Goal: Navigation & Orientation: Find specific page/section

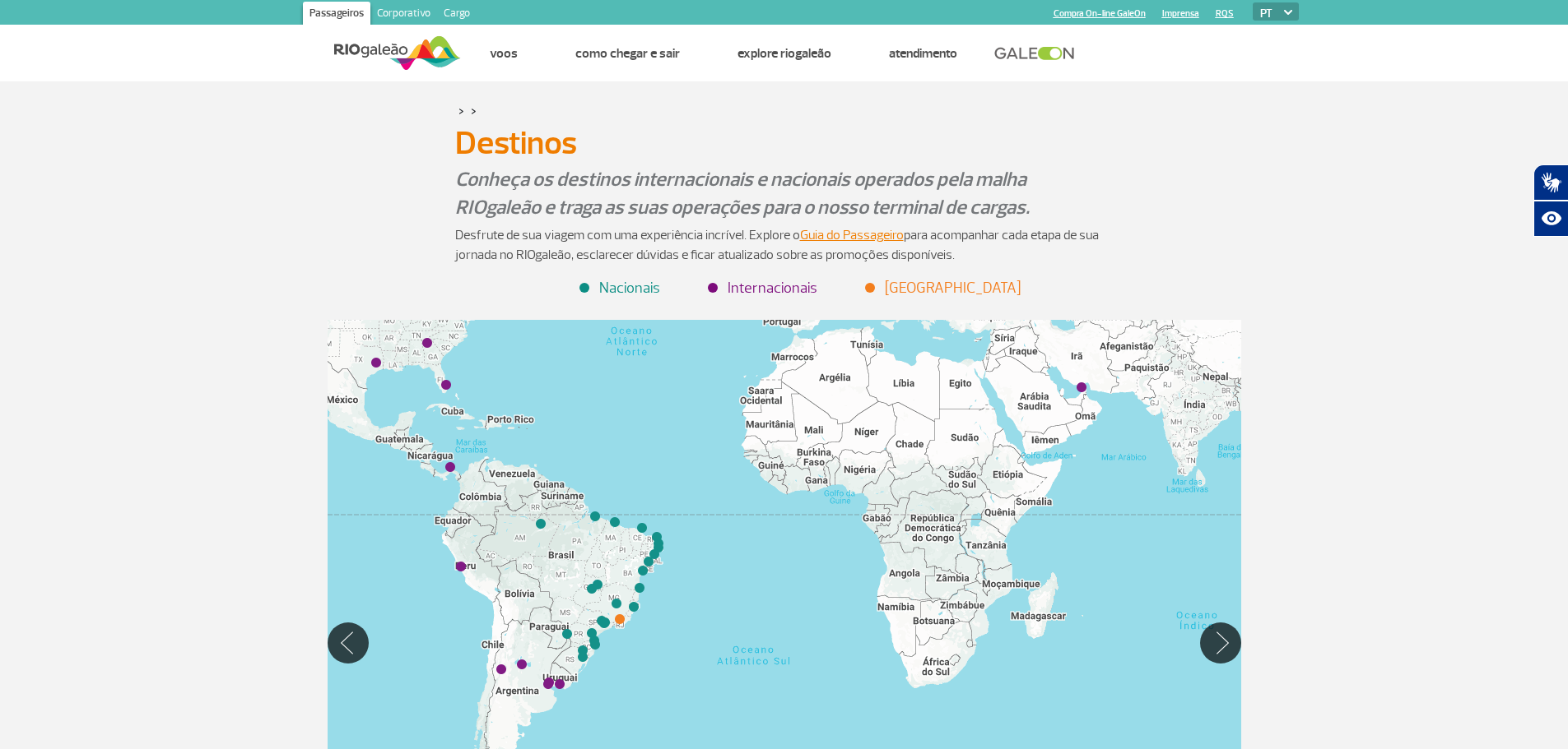
drag, startPoint x: 712, startPoint y: 576, endPoint x: 652, endPoint y: 373, distance: 211.7
click at [652, 373] on div at bounding box center [785, 643] width 914 height 645
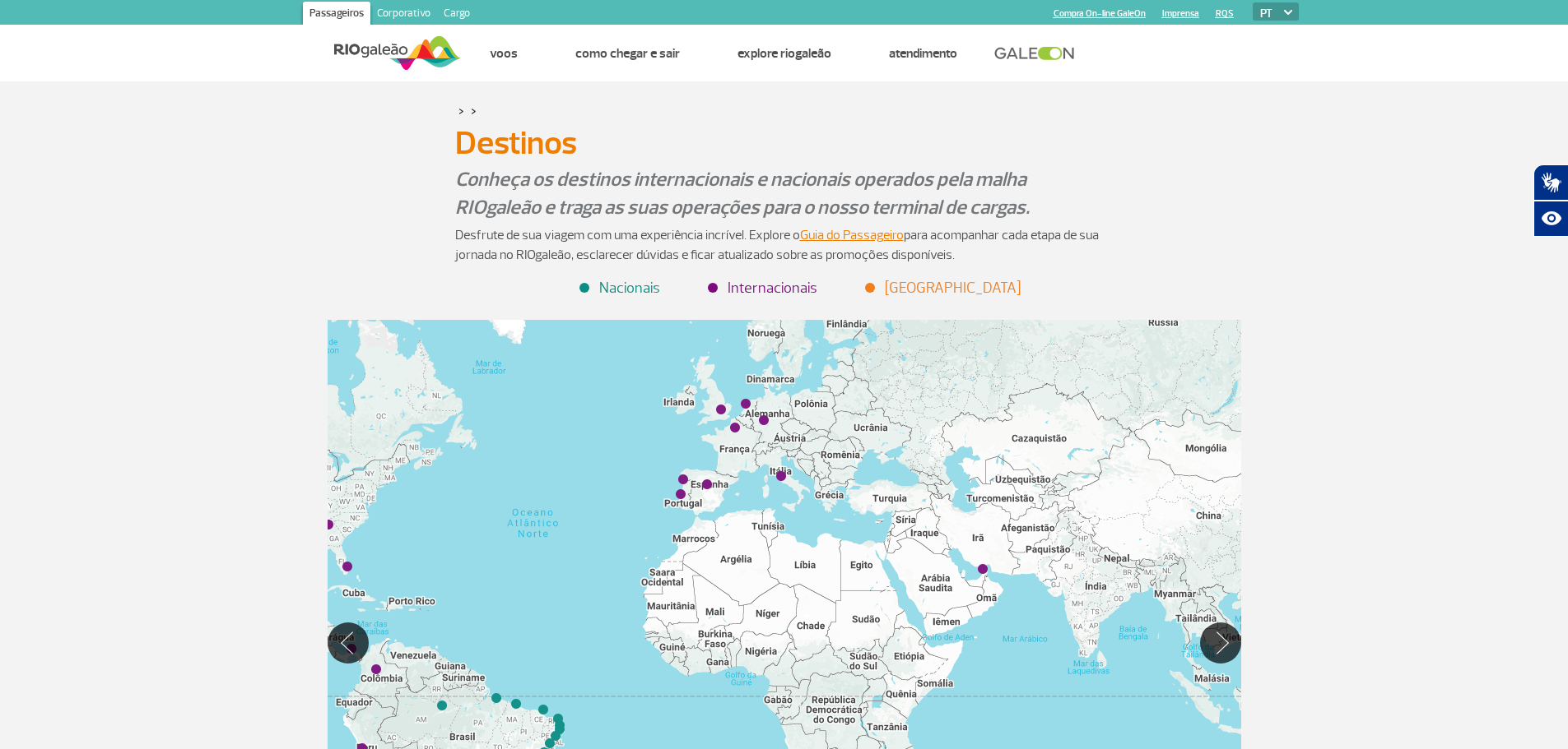
drag, startPoint x: 794, startPoint y: 544, endPoint x: 716, endPoint y: 675, distance: 152.5
click at [699, 692] on div at bounding box center [785, 643] width 914 height 645
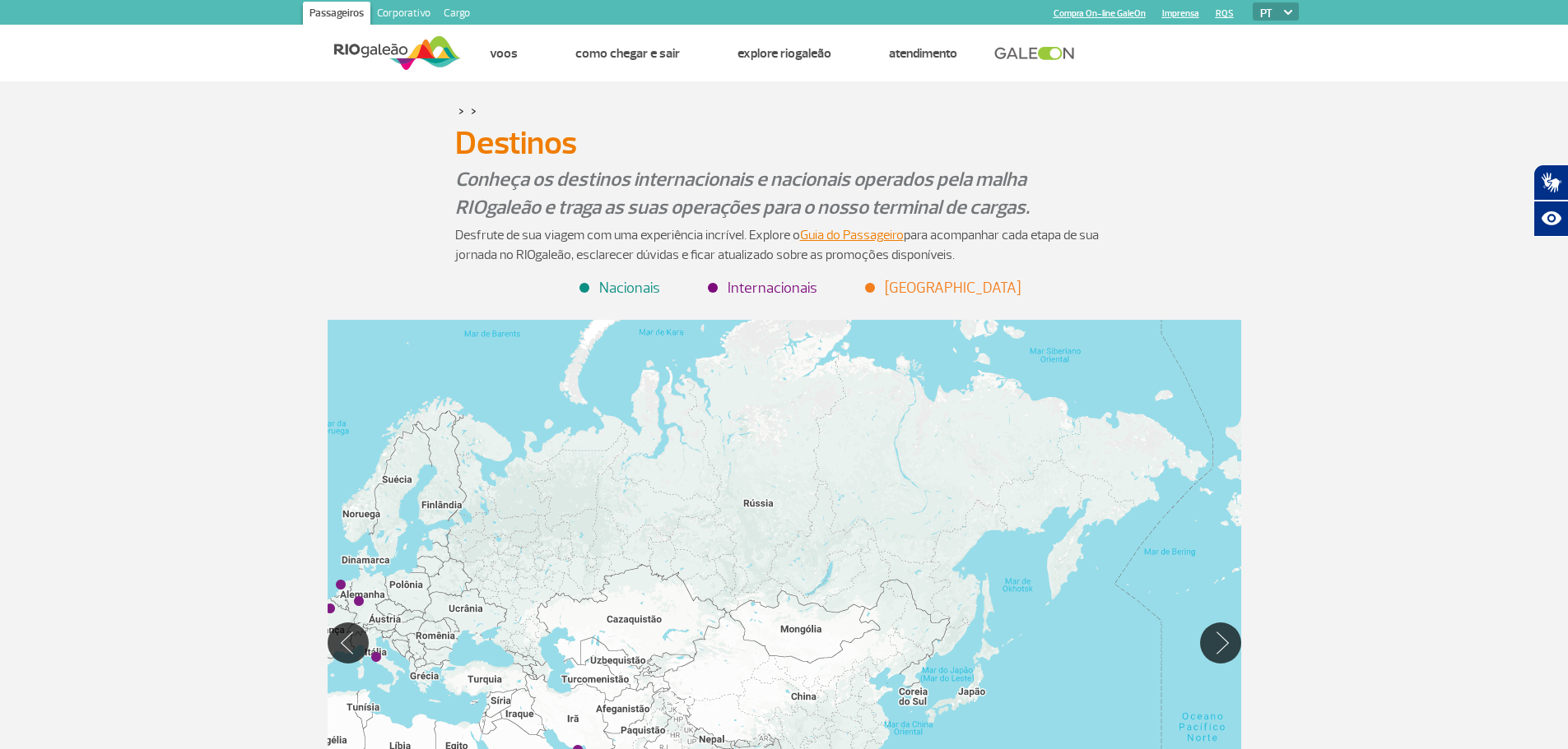
drag, startPoint x: 1046, startPoint y: 445, endPoint x: 640, endPoint y: 629, distance: 445.7
click at [645, 631] on div at bounding box center [785, 643] width 914 height 645
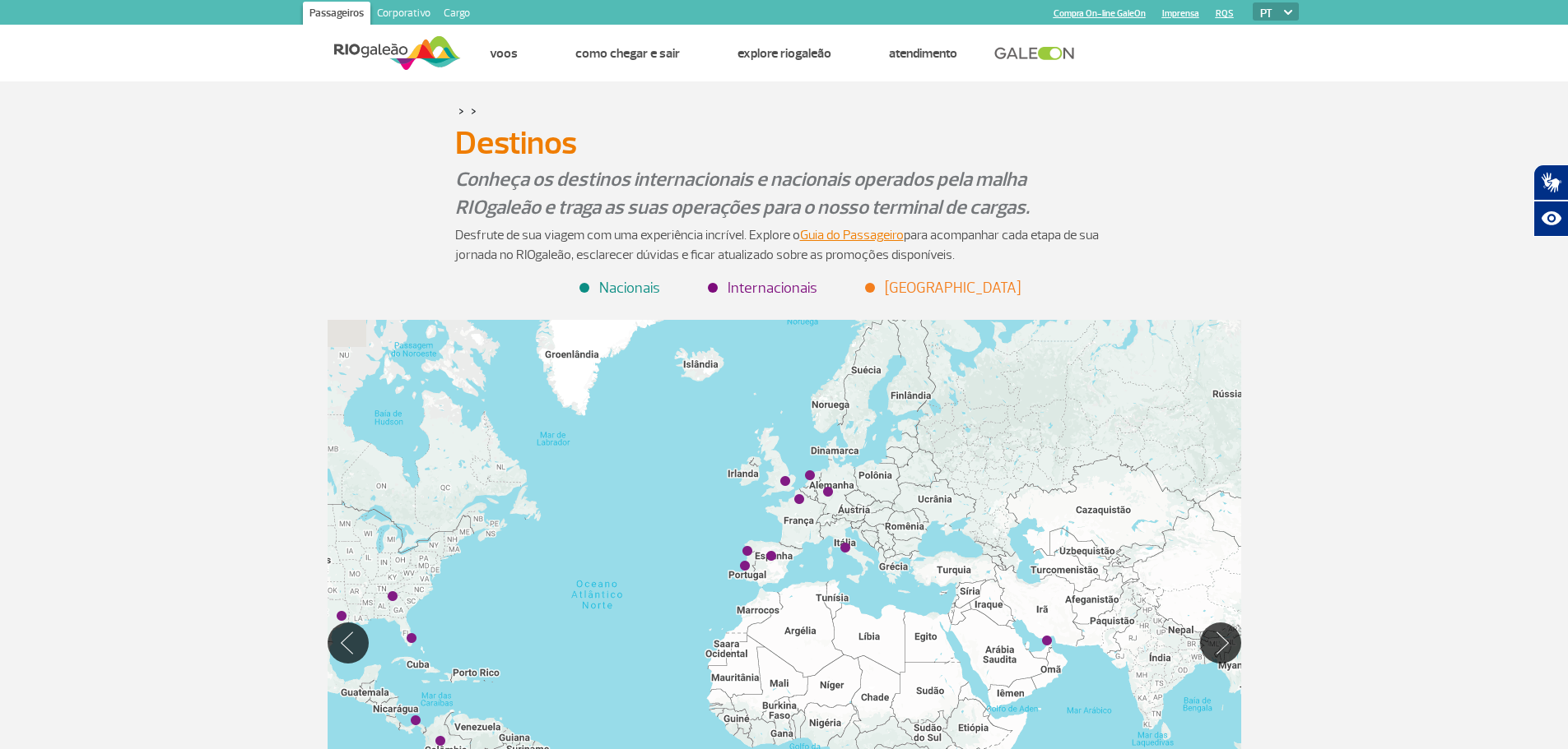
drag, startPoint x: 676, startPoint y: 581, endPoint x: 1116, endPoint y: 456, distance: 457.4
click at [1115, 457] on div at bounding box center [785, 643] width 914 height 645
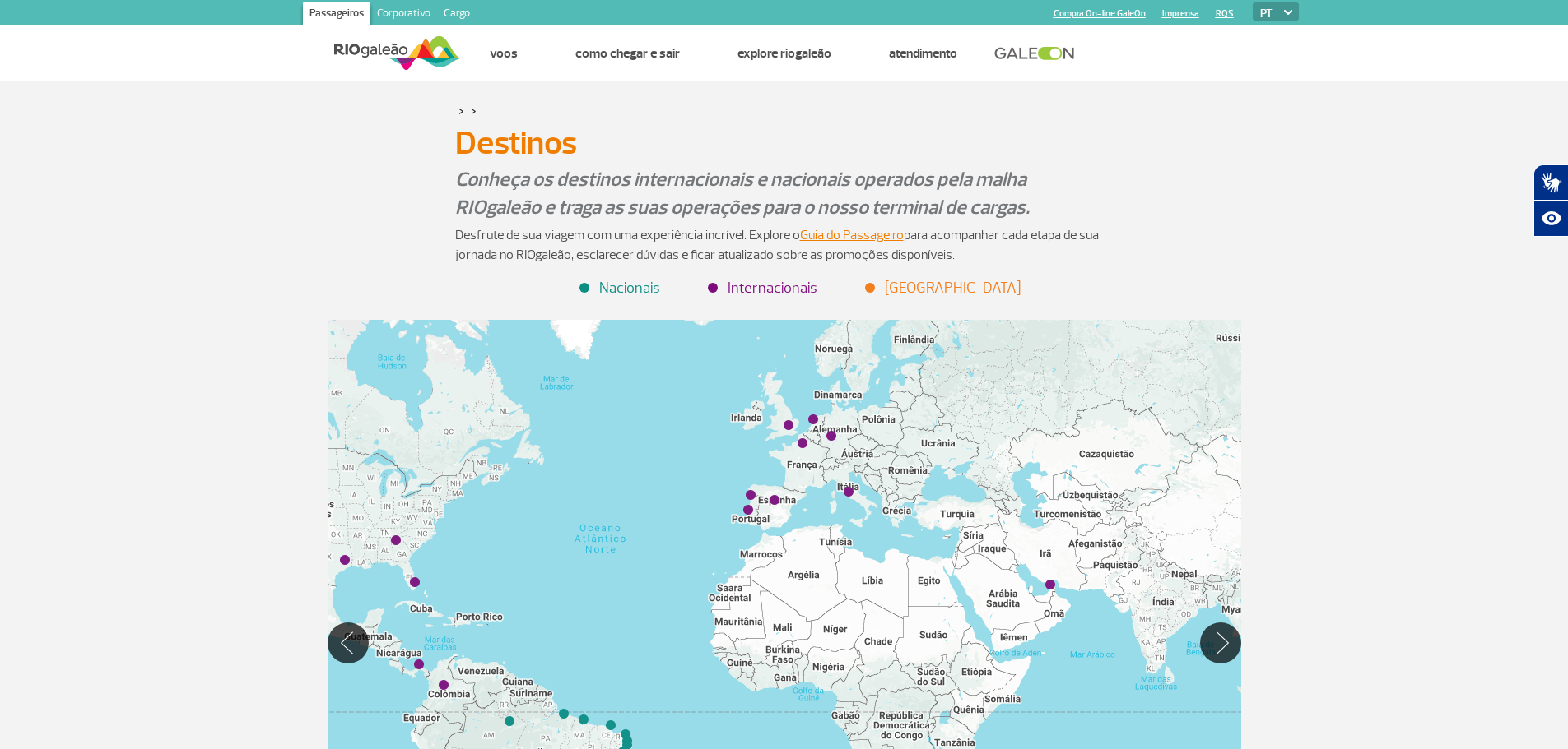
drag, startPoint x: 1012, startPoint y: 517, endPoint x: 956, endPoint y: 428, distance: 105.2
click at [956, 431] on div at bounding box center [785, 643] width 914 height 645
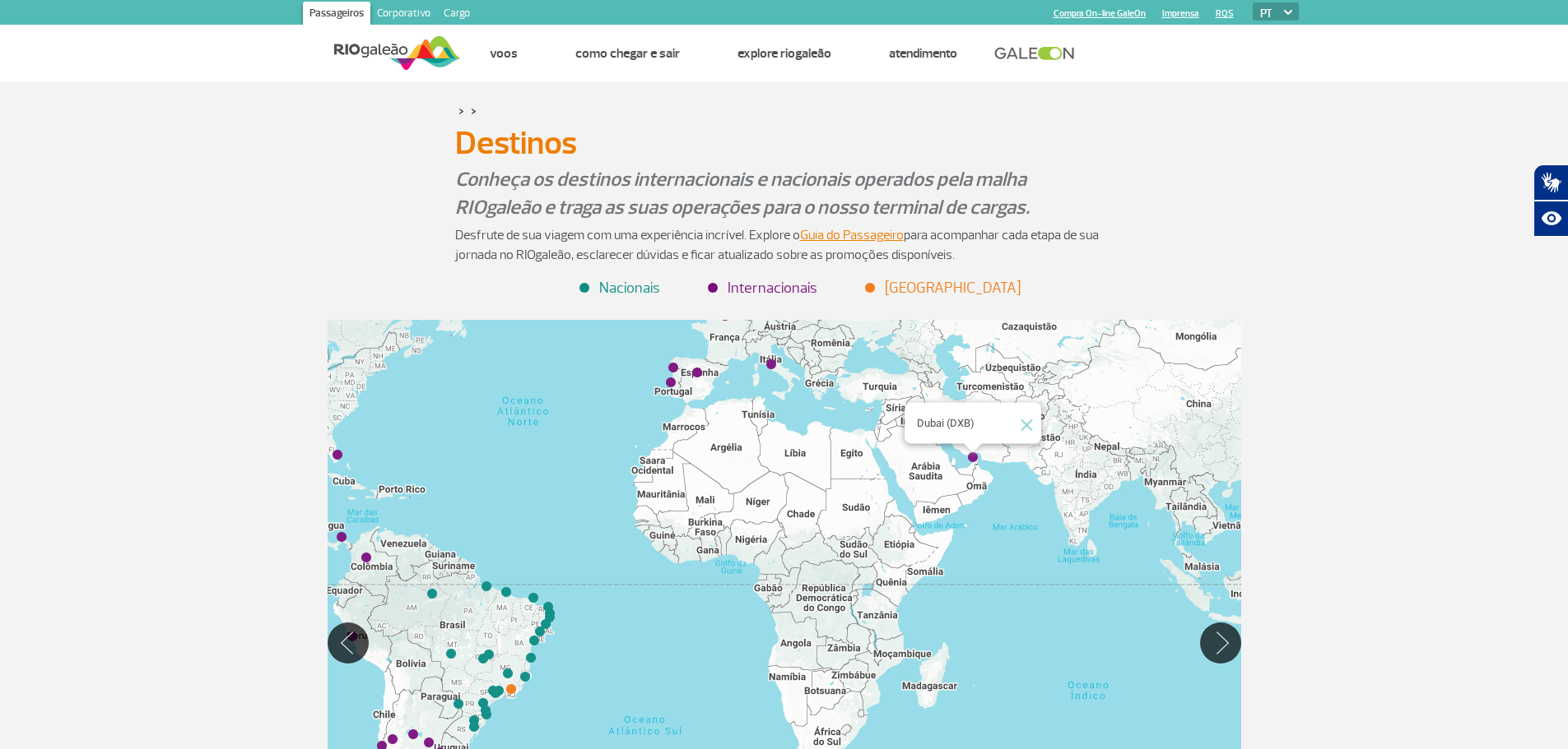
click at [972, 459] on img "Dubai (DXB)" at bounding box center [973, 458] width 10 height 10
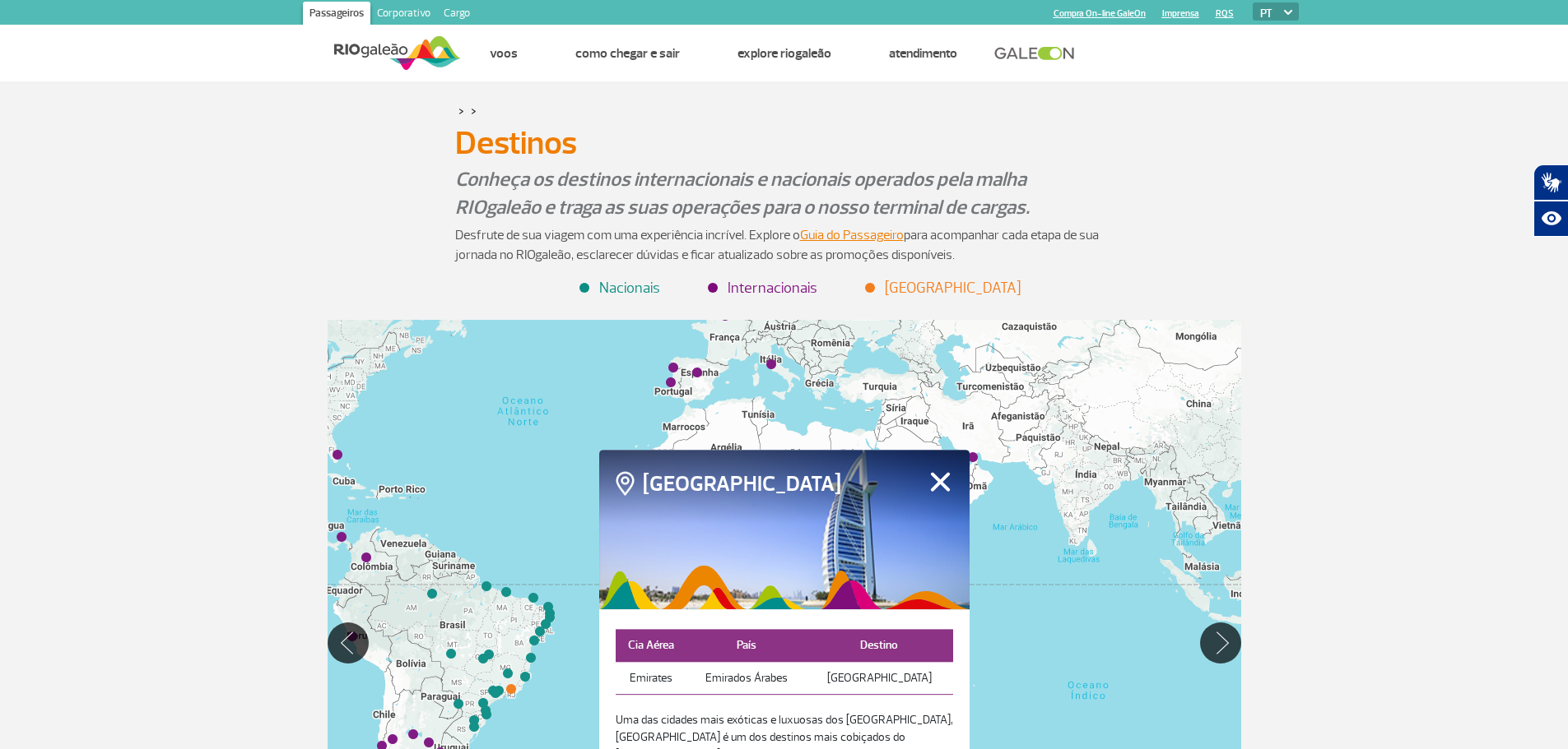
scroll to position [164, 0]
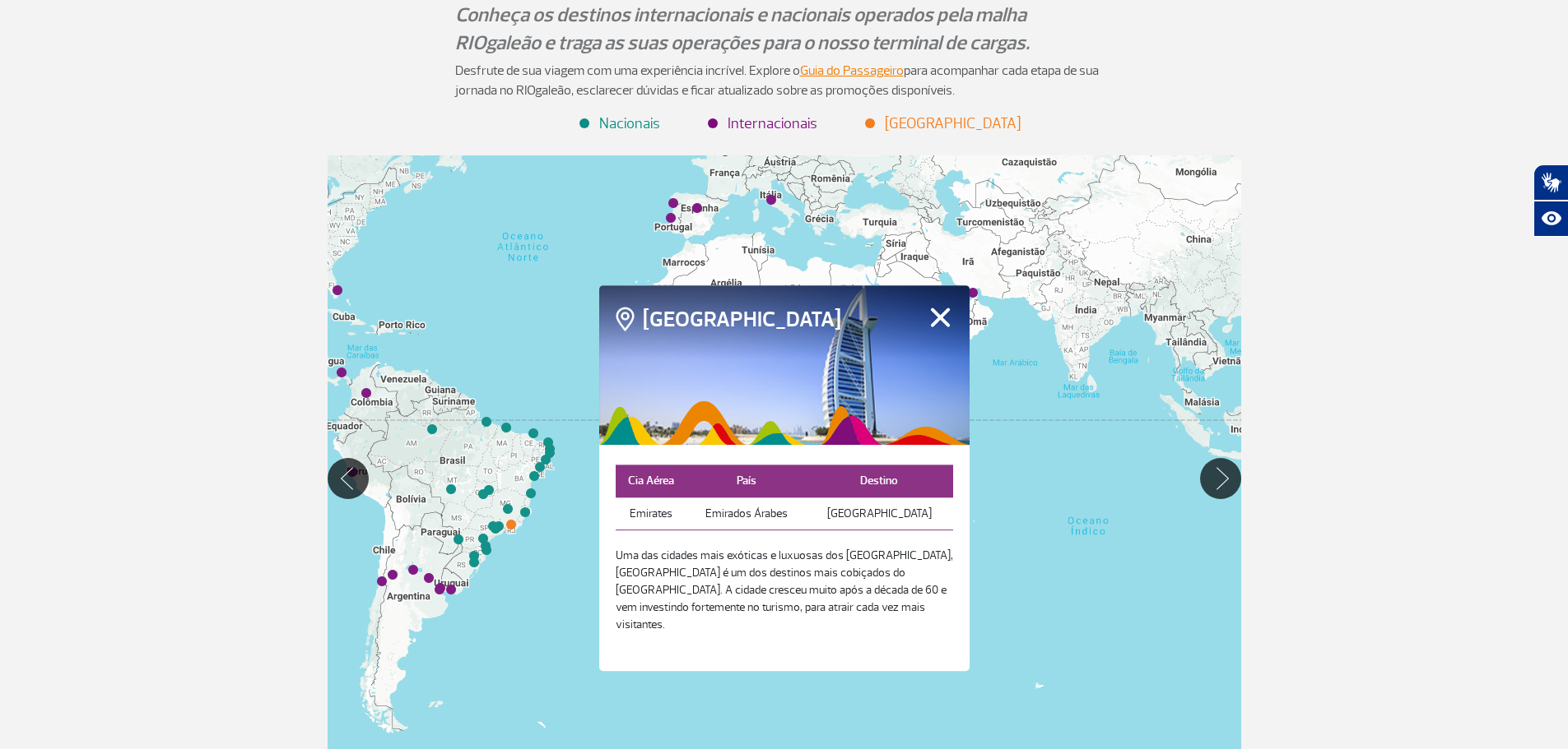
click at [938, 328] on button "Fechar" at bounding box center [940, 318] width 25 height 21
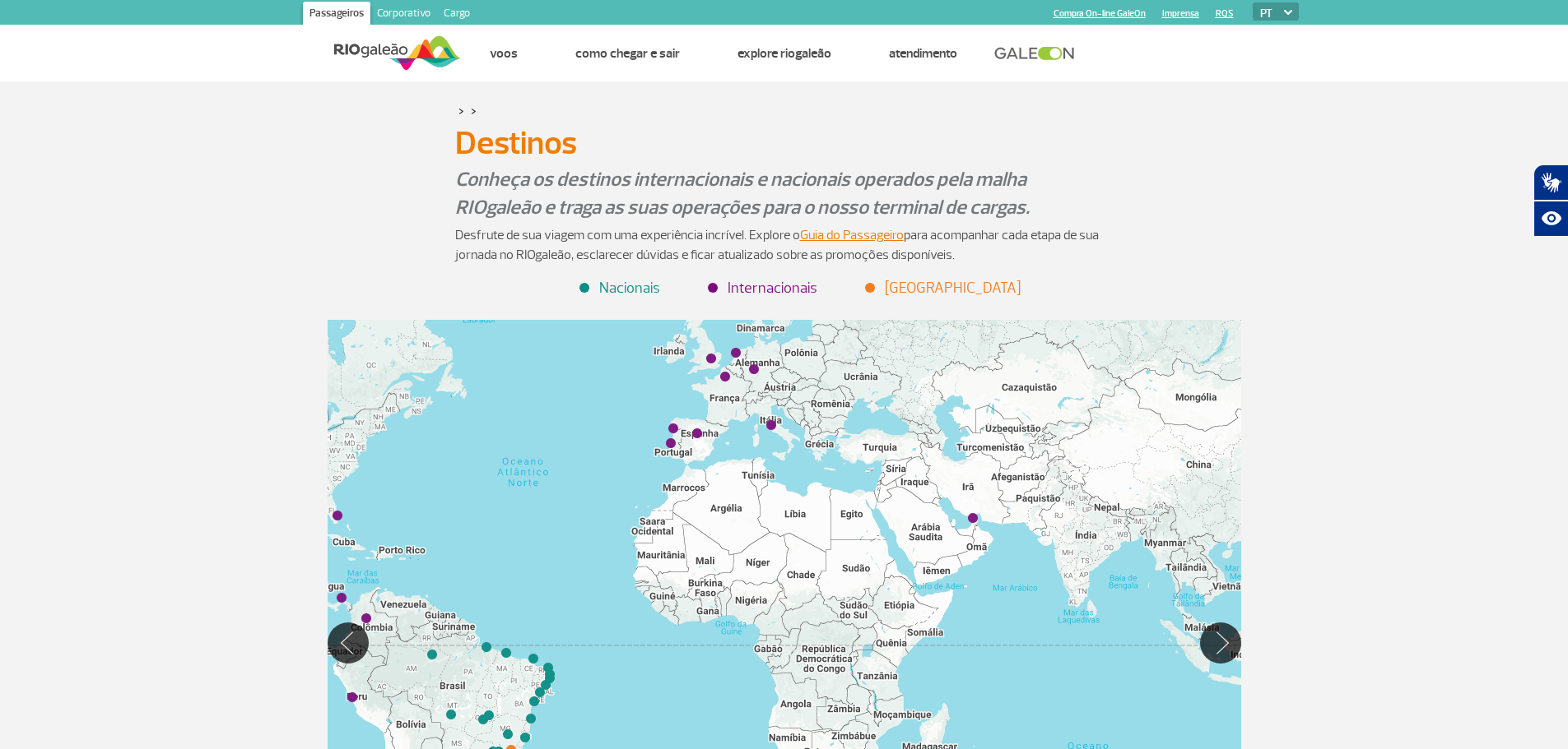
scroll to position [329, 0]
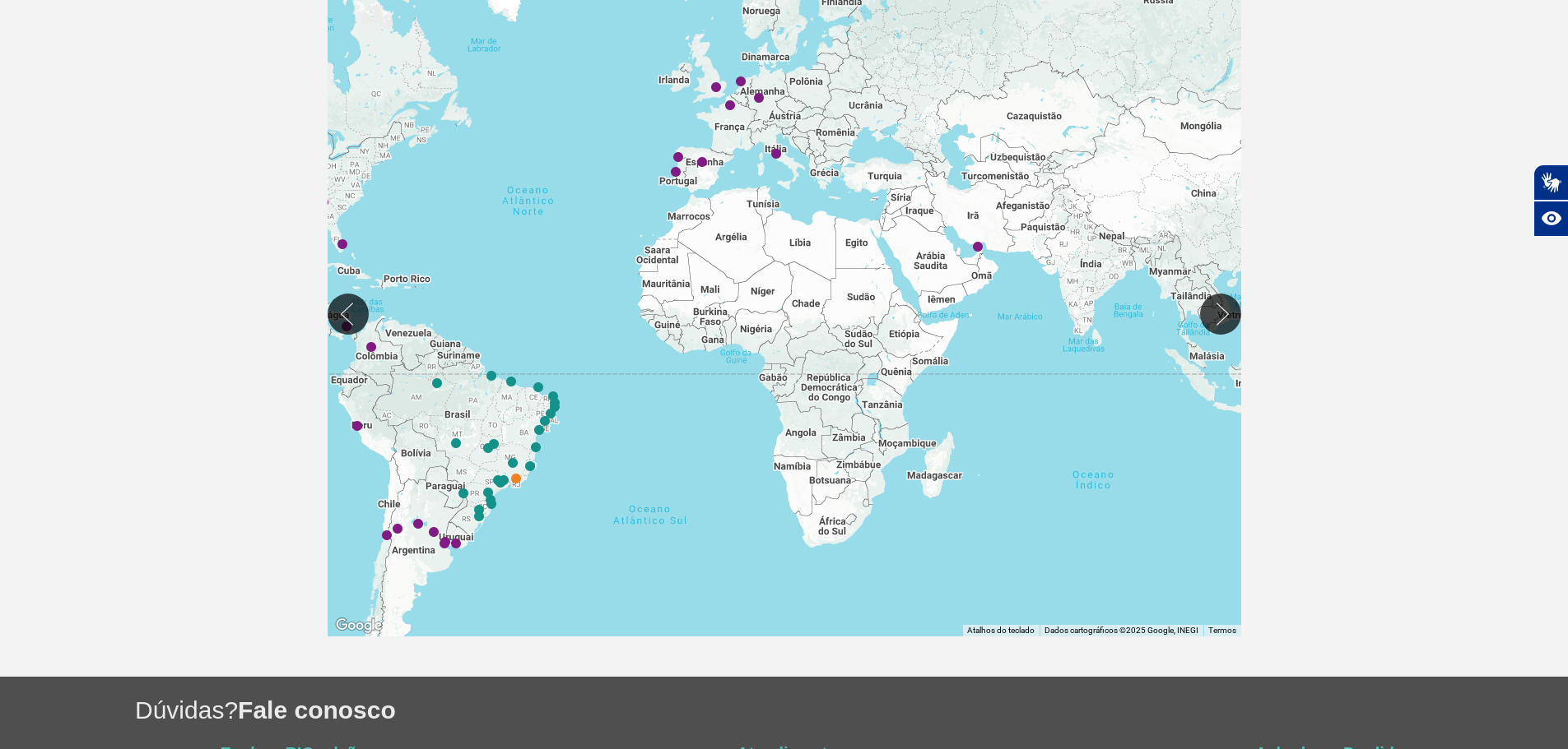
drag, startPoint x: 551, startPoint y: 176, endPoint x: 558, endPoint y: 236, distance: 60.4
click at [558, 236] on div at bounding box center [785, 313] width 914 height 645
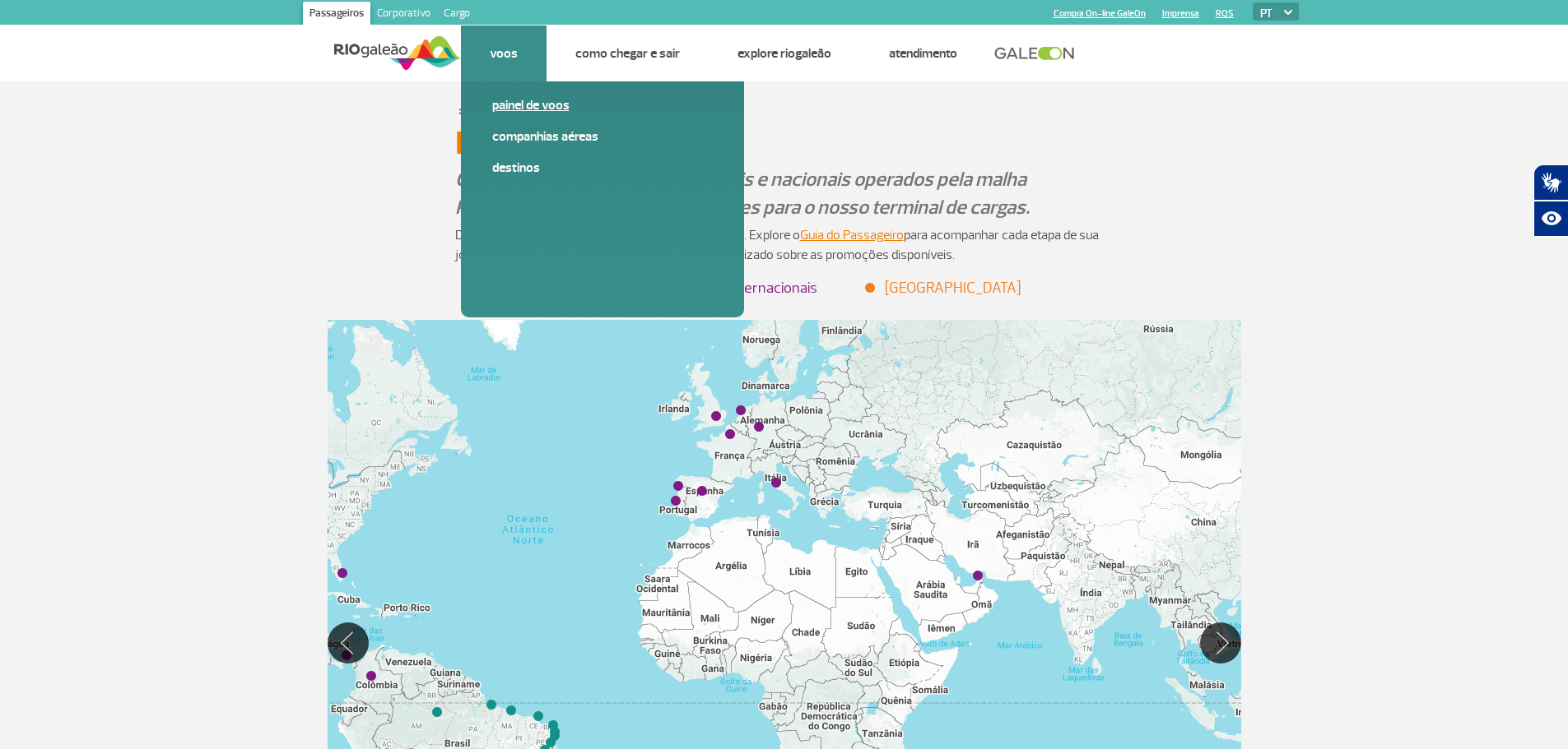
click at [521, 104] on link "Painel de voos" at bounding box center [603, 105] width 221 height 18
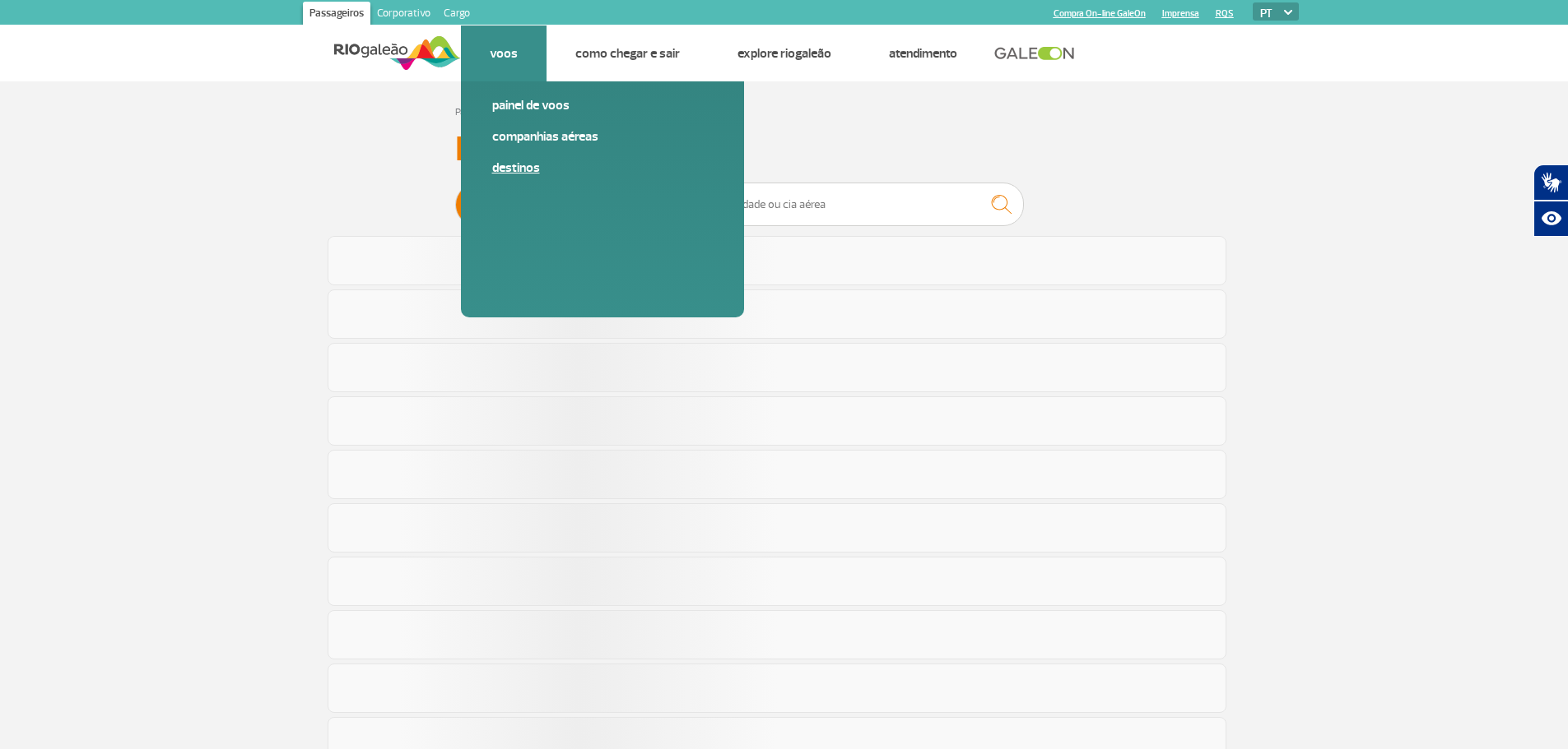
click at [509, 160] on link "Destinos" at bounding box center [603, 167] width 221 height 18
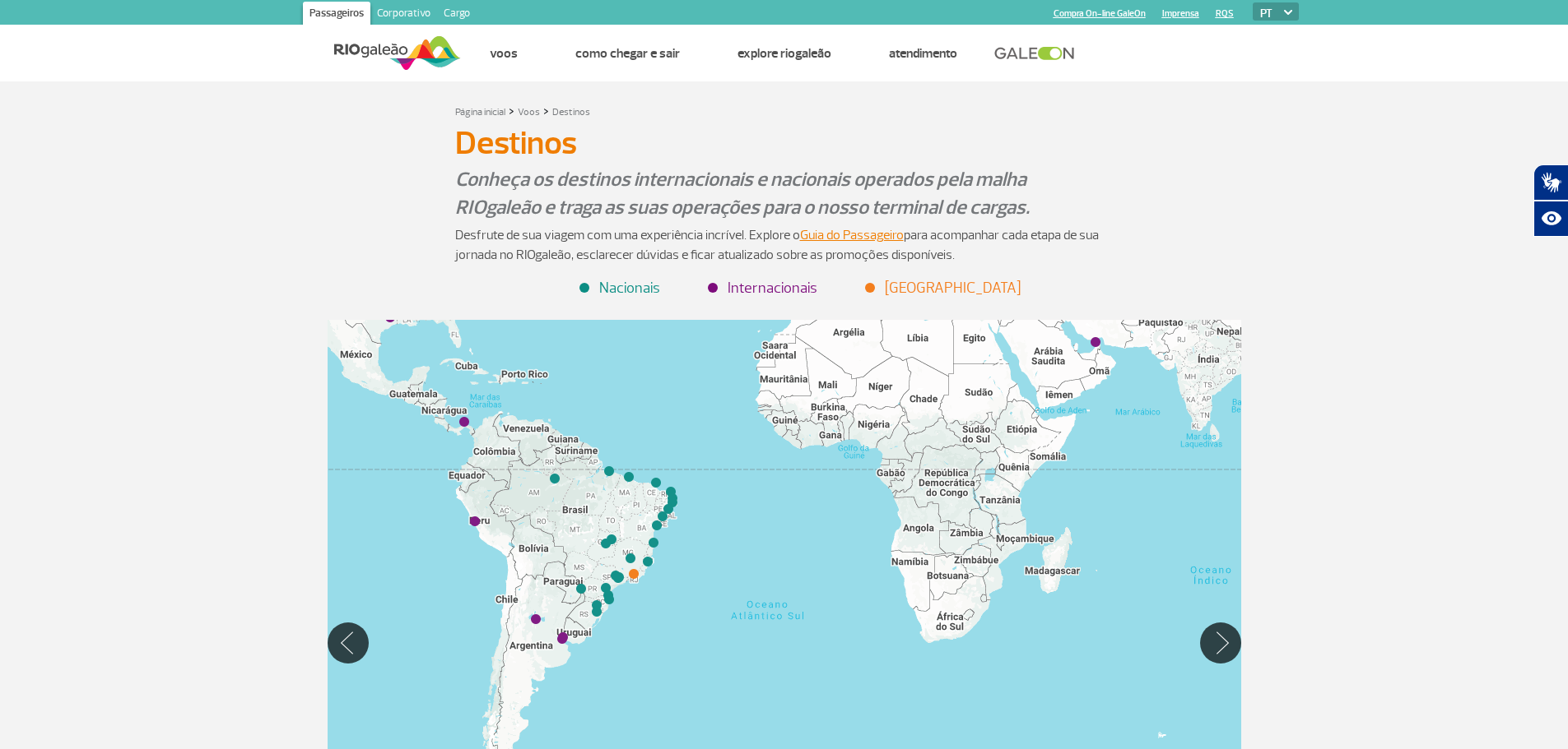
drag, startPoint x: 735, startPoint y: 674, endPoint x: 690, endPoint y: 437, distance: 241.2
click at [690, 437] on div at bounding box center [785, 643] width 914 height 645
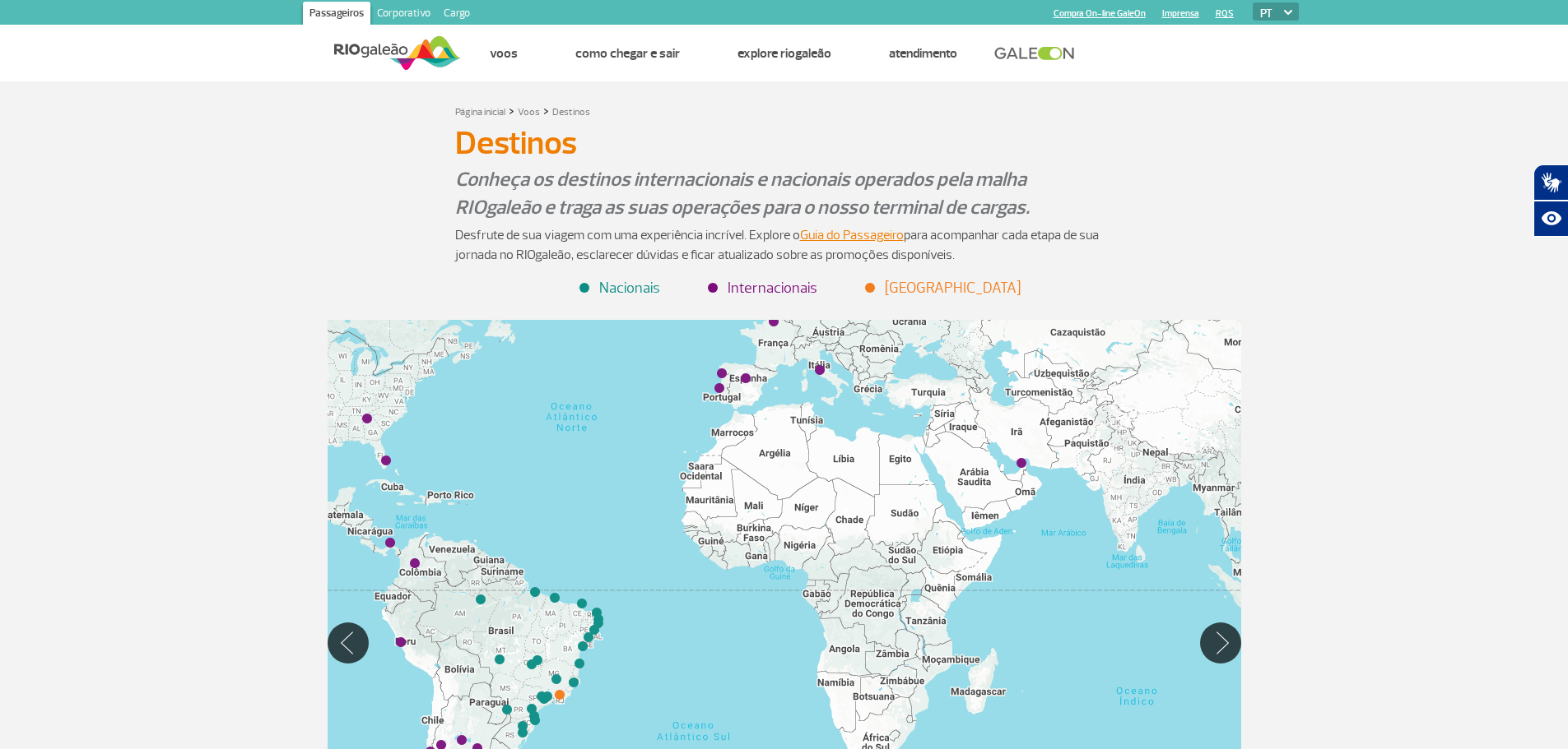
drag, startPoint x: 706, startPoint y: 379, endPoint x: 633, endPoint y: 507, distance: 147.4
click at [633, 507] on div at bounding box center [785, 643] width 914 height 645
